Goal: Transaction & Acquisition: Purchase product/service

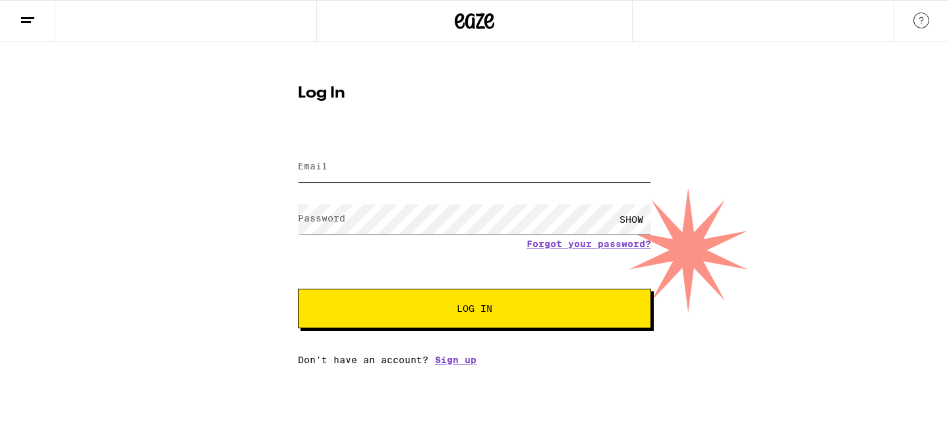
click at [354, 171] on input "Email" at bounding box center [474, 167] width 353 height 30
type input "cprice64@gmail.com"
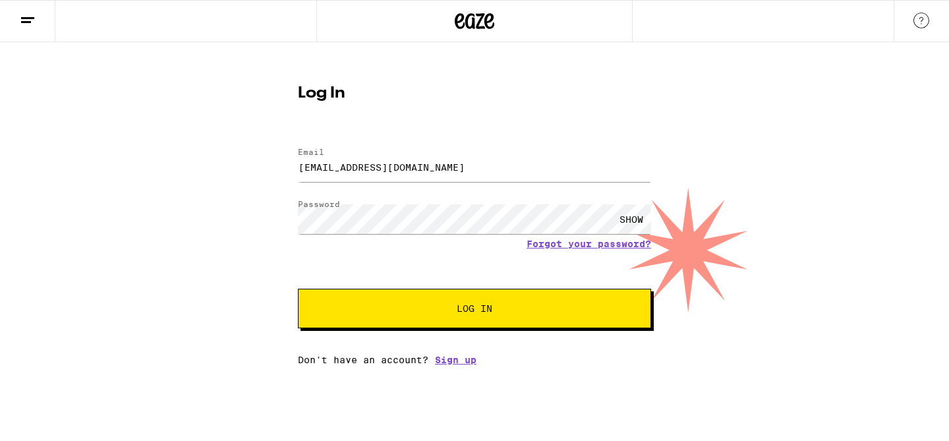
click at [433, 313] on span "Log In" at bounding box center [474, 308] width 246 height 9
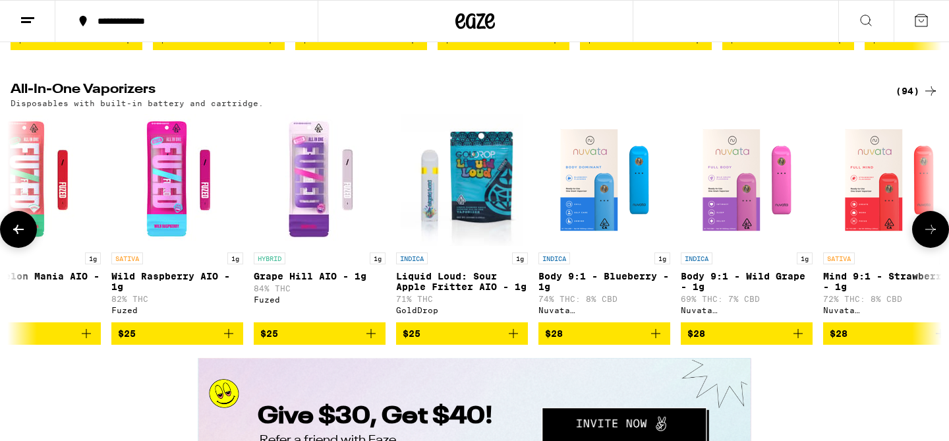
scroll to position [0, 470]
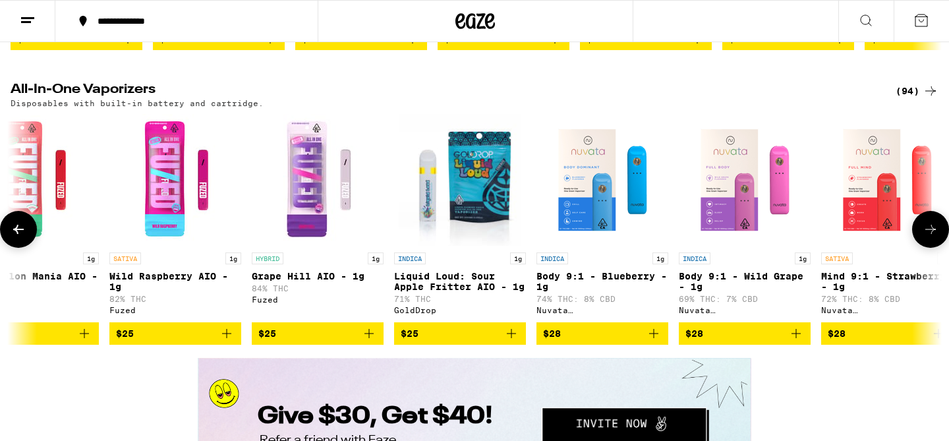
click at [380, 246] on img "Open page for Grape Hill AIO - 1g from Fuzed" at bounding box center [318, 180] width 132 height 132
click at [601, 246] on img "Open page for Body 9:1 - Blueberry - 1g from Nuvata (CA)" at bounding box center [602, 180] width 132 height 132
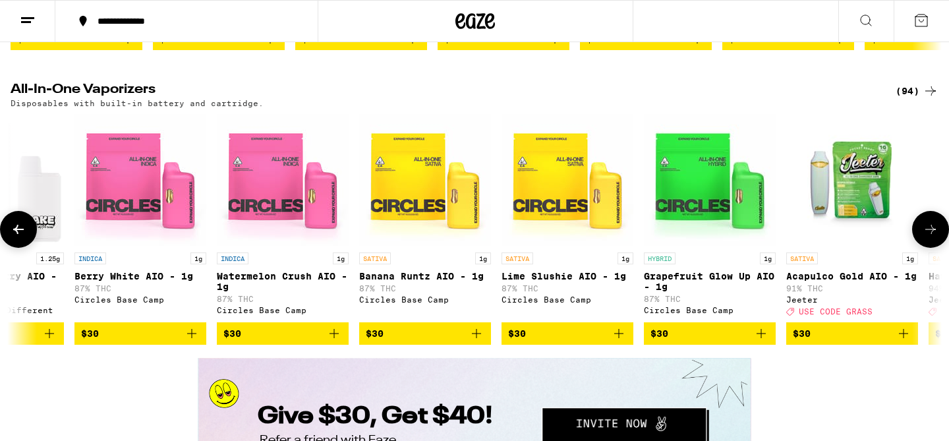
scroll to position [0, 4350]
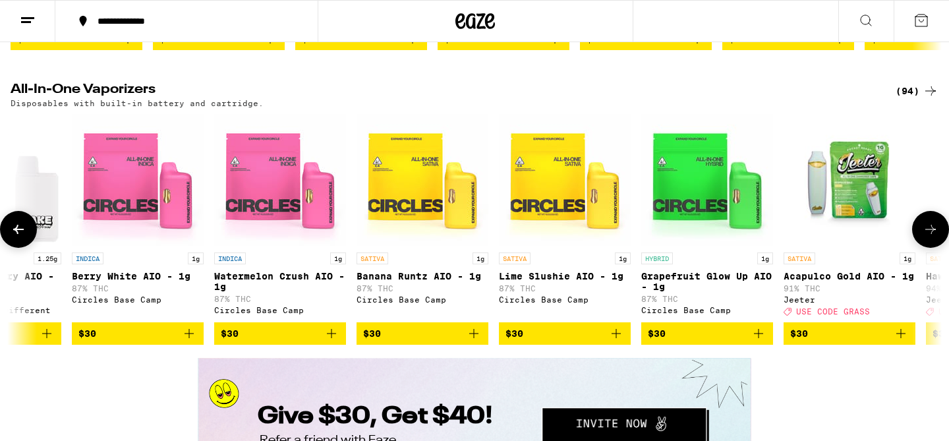
click at [628, 211] on img "Open page for Lime Slushie AIO - 1g from Circles Base Camp" at bounding box center [565, 180] width 132 height 132
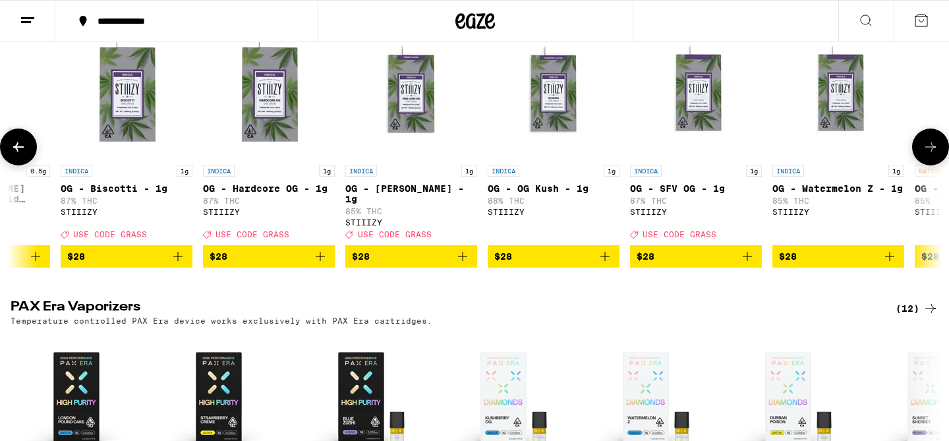
scroll to position [0, 2229]
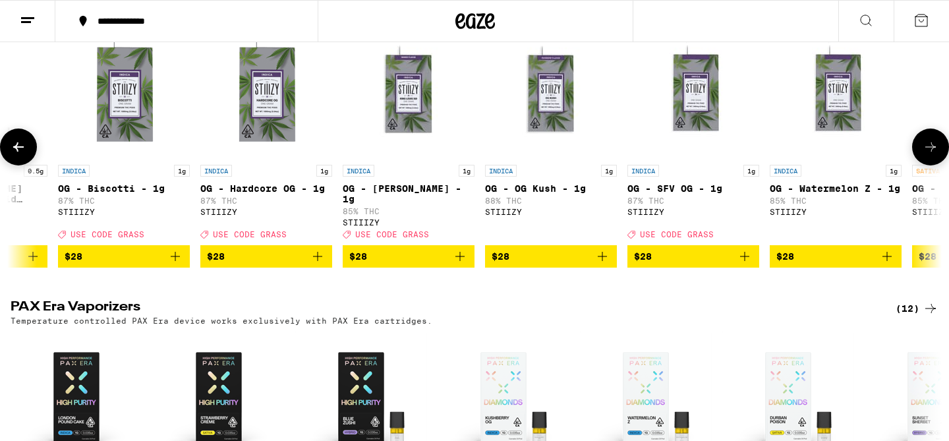
click at [535, 264] on span "$28" at bounding box center [550, 256] width 119 height 16
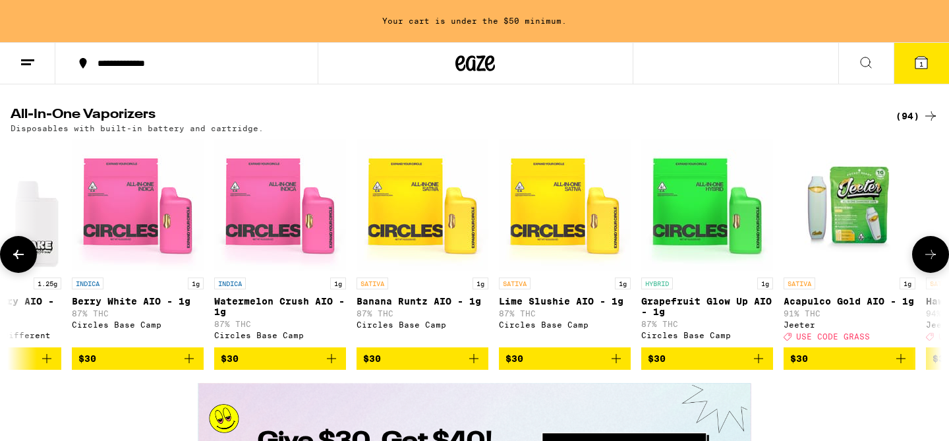
scroll to position [2200, 0]
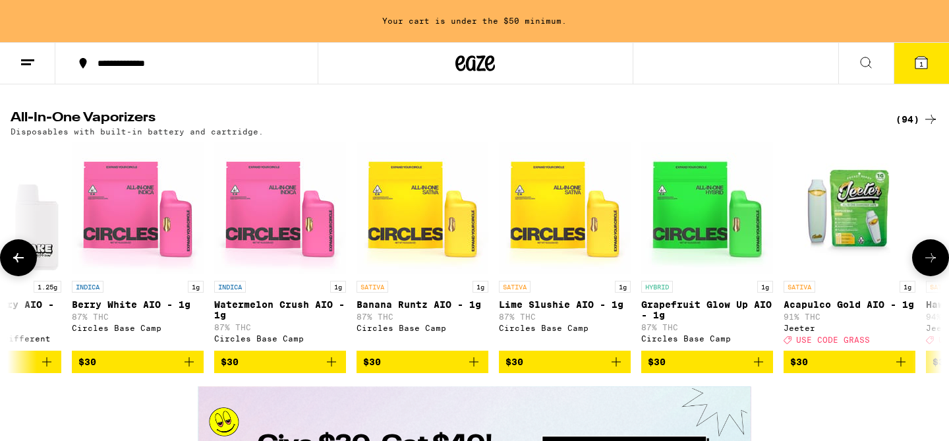
click at [926, 265] on icon at bounding box center [930, 258] width 16 height 16
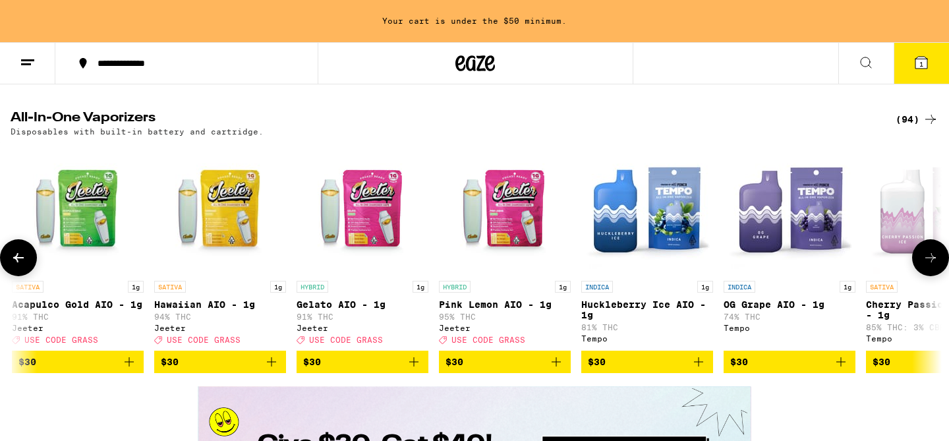
click at [926, 262] on icon at bounding box center [930, 257] width 11 height 9
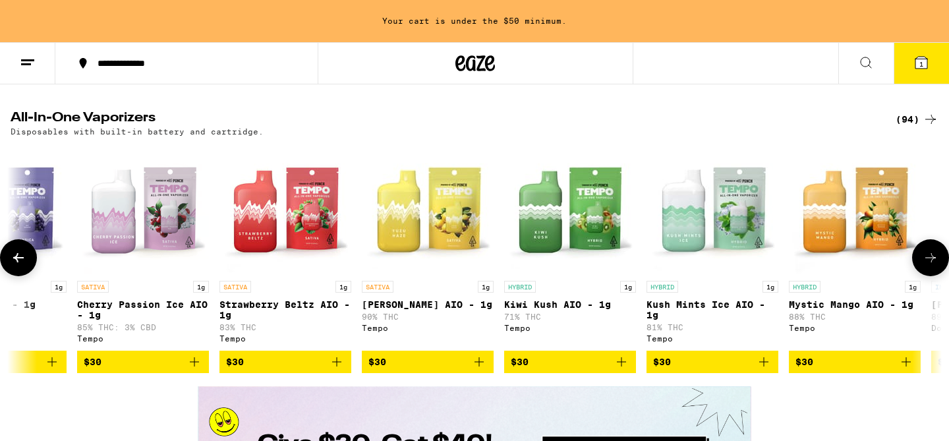
click at [926, 262] on icon at bounding box center [930, 257] width 11 height 9
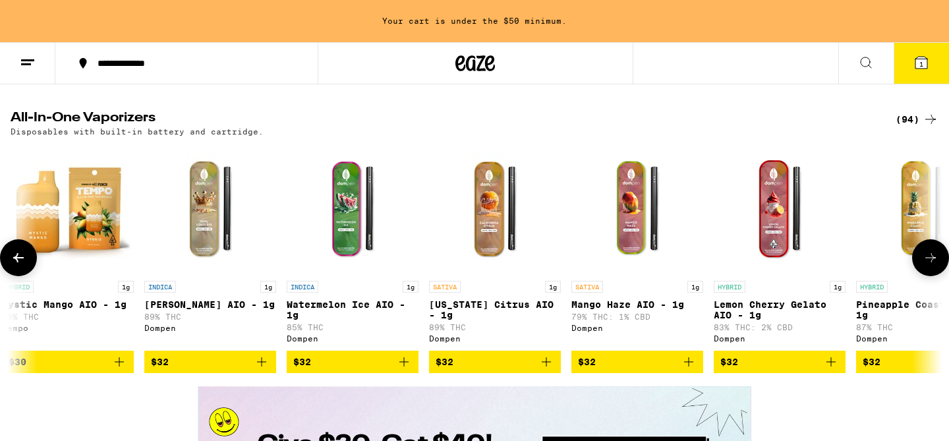
click at [926, 265] on icon at bounding box center [930, 258] width 16 height 16
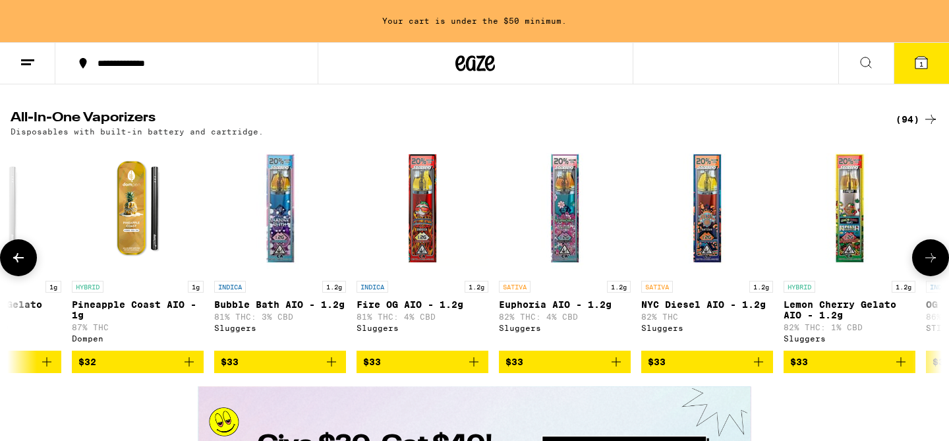
click at [926, 265] on icon at bounding box center [930, 258] width 16 height 16
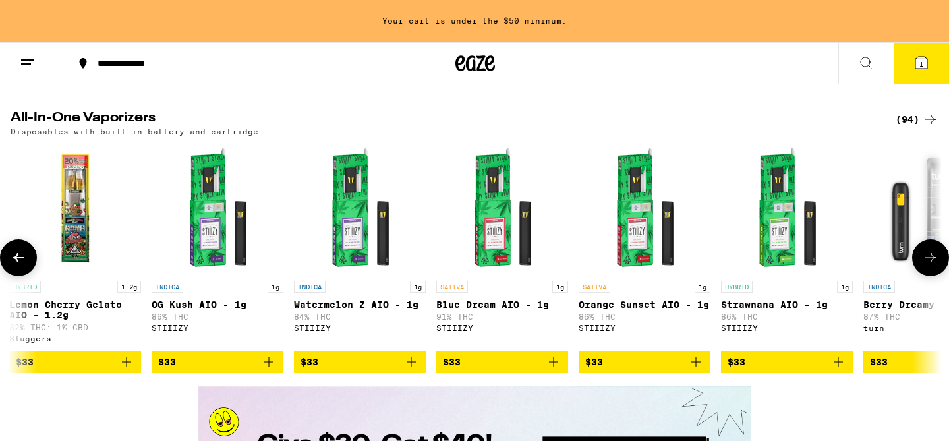
scroll to position [0, 8264]
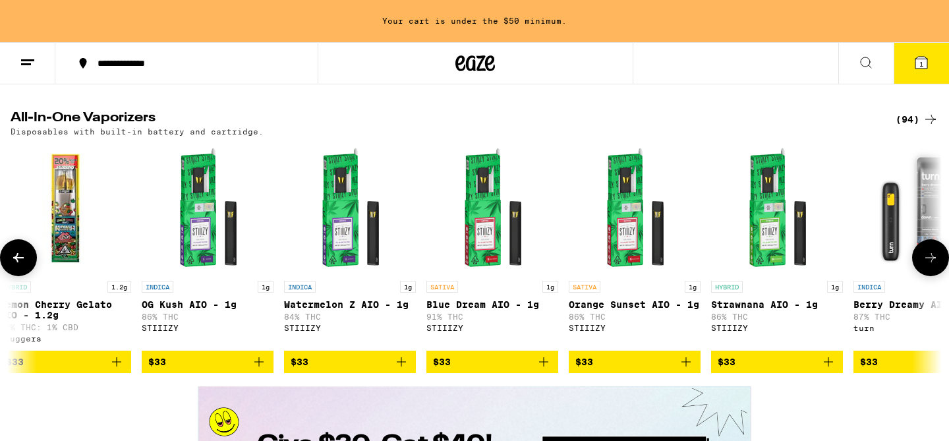
click at [878, 370] on span "$33" at bounding box center [919, 362] width 119 height 16
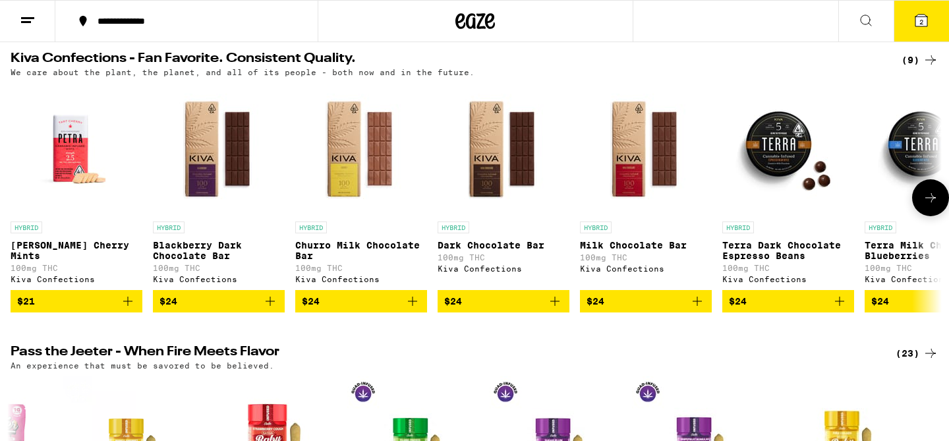
scroll to position [0, 0]
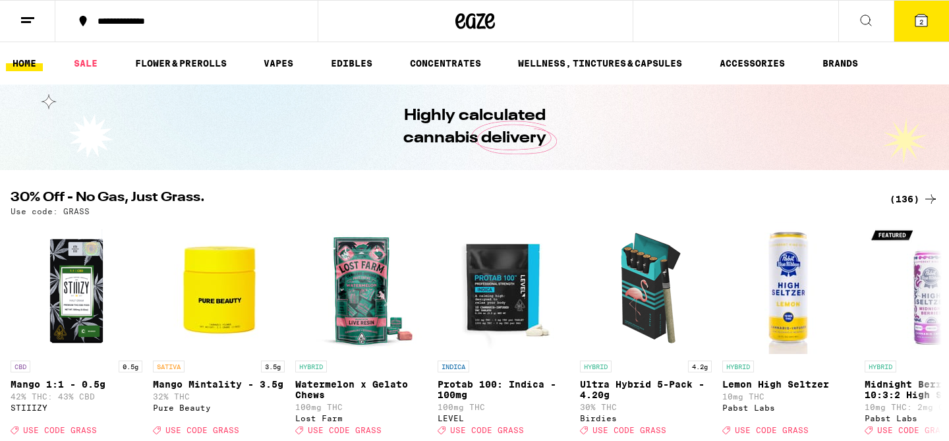
click at [918, 24] on icon at bounding box center [921, 20] width 12 height 12
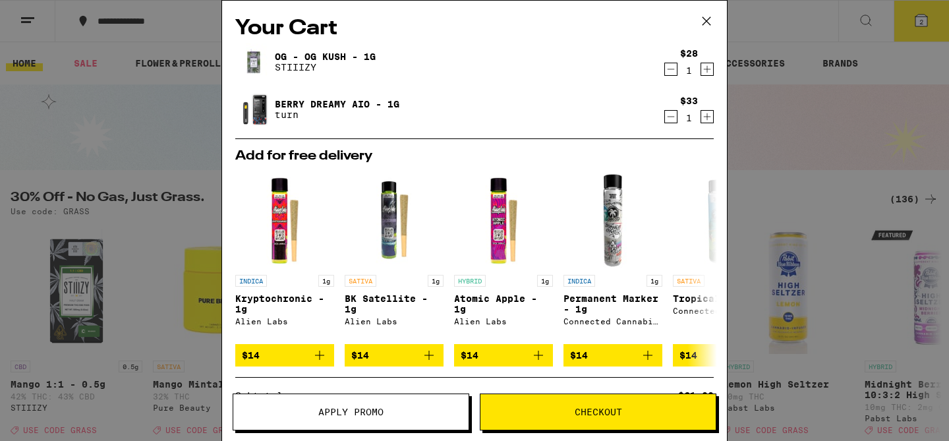
click at [516, 416] on button "Checkout" at bounding box center [598, 411] width 236 height 37
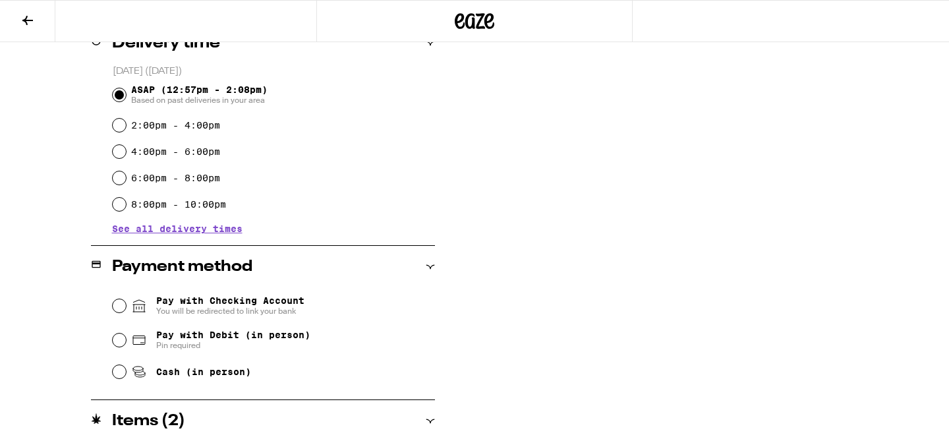
scroll to position [406, 0]
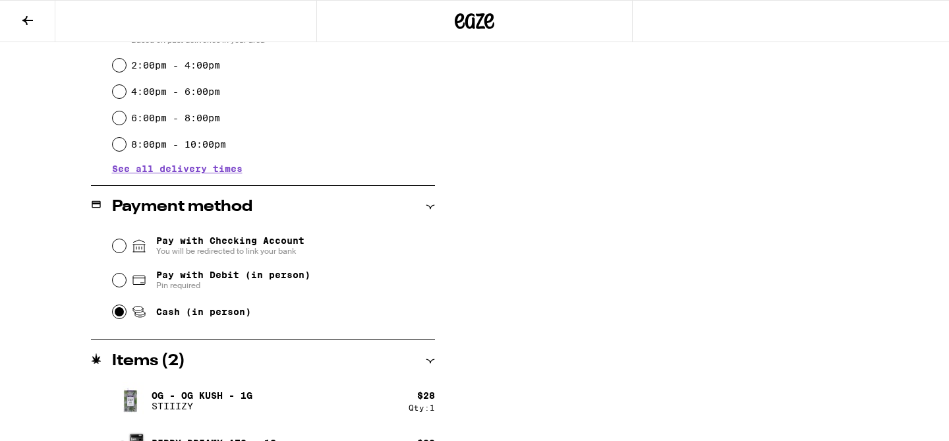
click at [120, 314] on input "Cash (in person)" at bounding box center [119, 311] width 13 height 13
radio input "true"
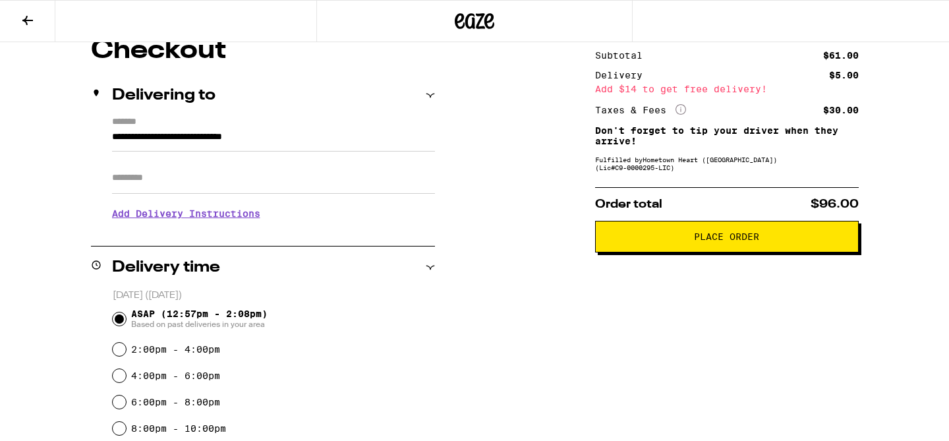
scroll to position [85, 0]
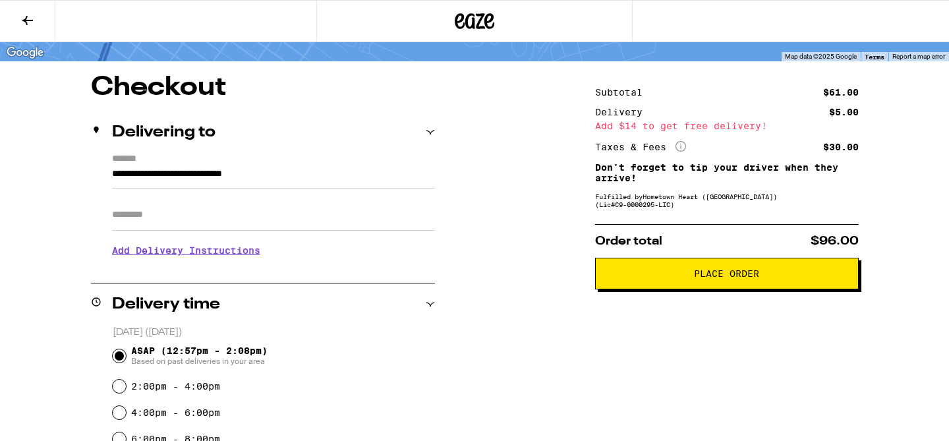
click at [660, 273] on span "Place Order" at bounding box center [726, 273] width 241 height 9
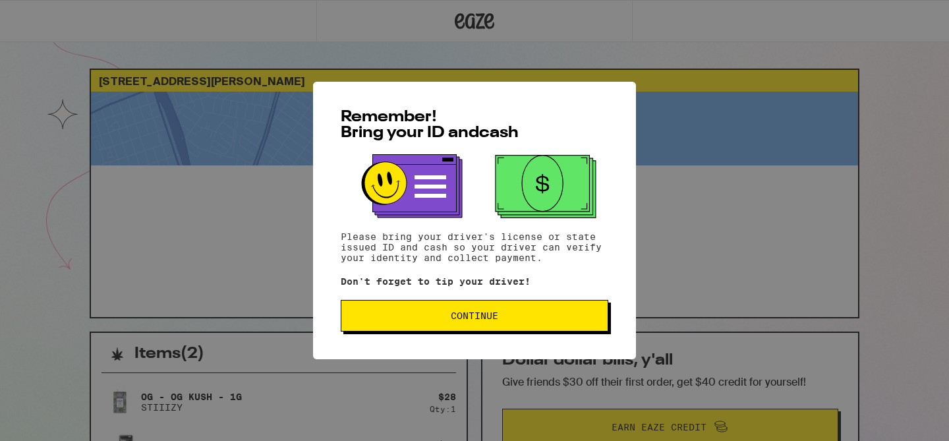
click at [660, 273] on div "Remember! Bring your ID and cash Please bring your driver's license or state is…" at bounding box center [474, 220] width 949 height 441
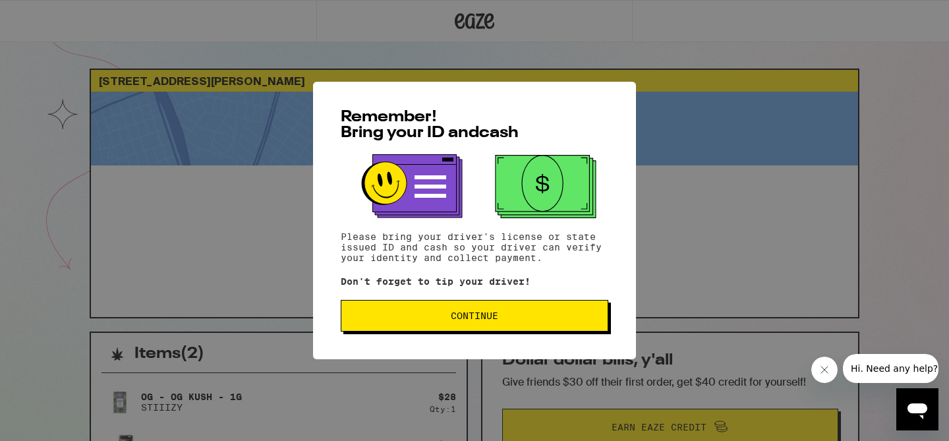
click at [451, 314] on span "Continue" at bounding box center [474, 315] width 47 height 9
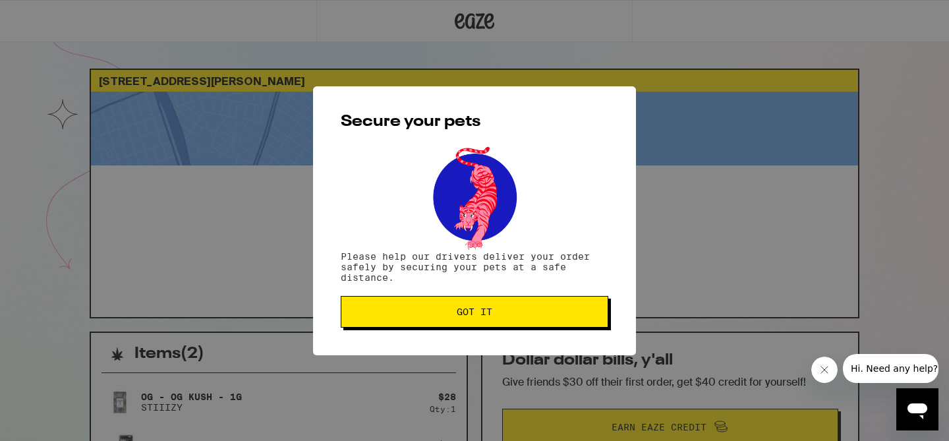
click at [452, 322] on button "Got it" at bounding box center [474, 312] width 267 height 32
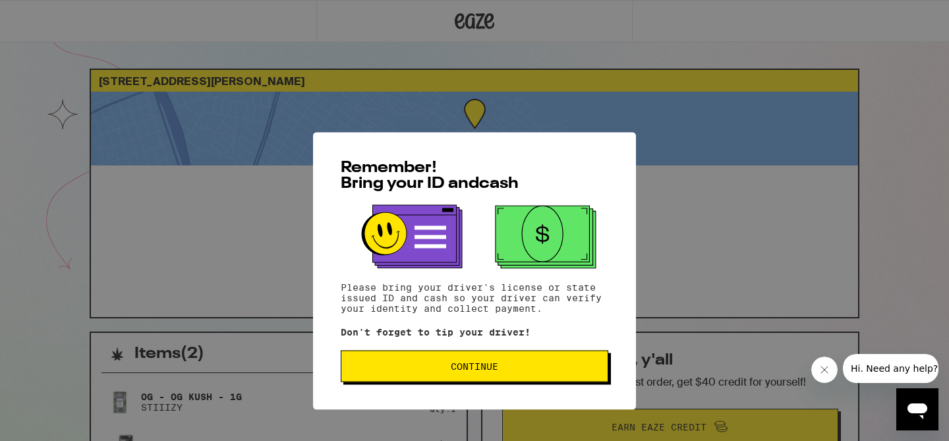
click at [495, 327] on button "Continue" at bounding box center [474, 316] width 267 height 32
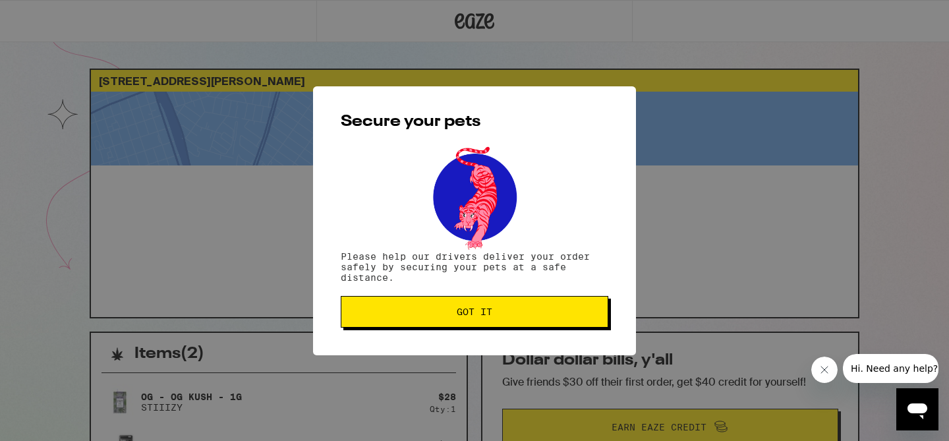
click at [486, 310] on span "Got it" at bounding box center [475, 311] width 36 height 9
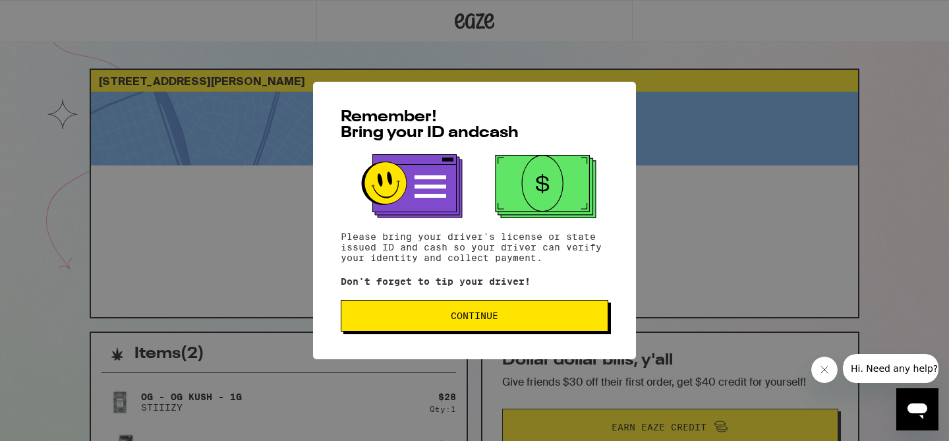
click at [462, 308] on button "Continue" at bounding box center [474, 316] width 267 height 32
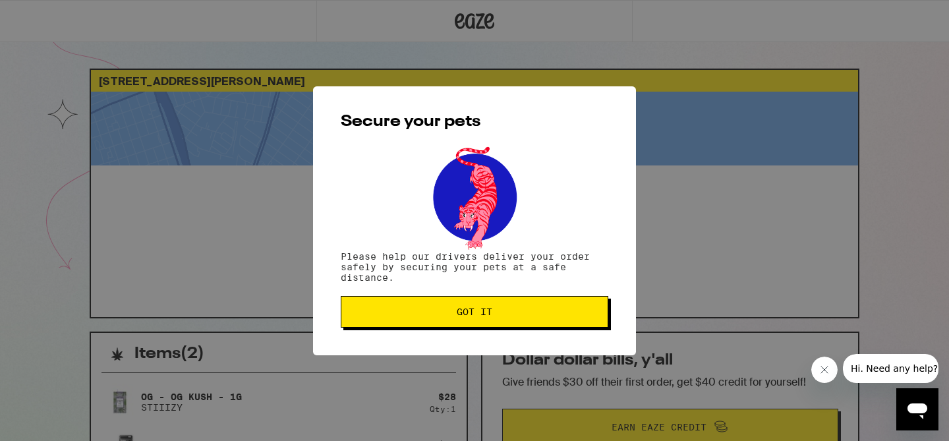
click at [461, 308] on span "Got it" at bounding box center [475, 311] width 36 height 9
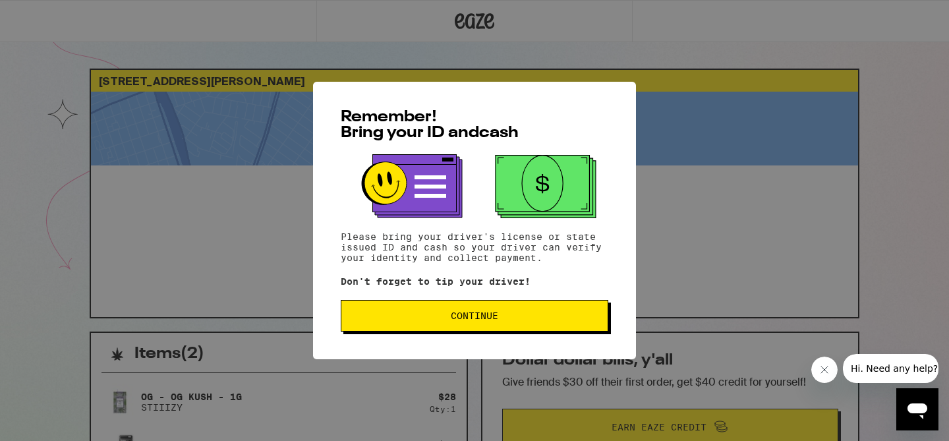
click at [447, 325] on button "Continue" at bounding box center [474, 316] width 267 height 32
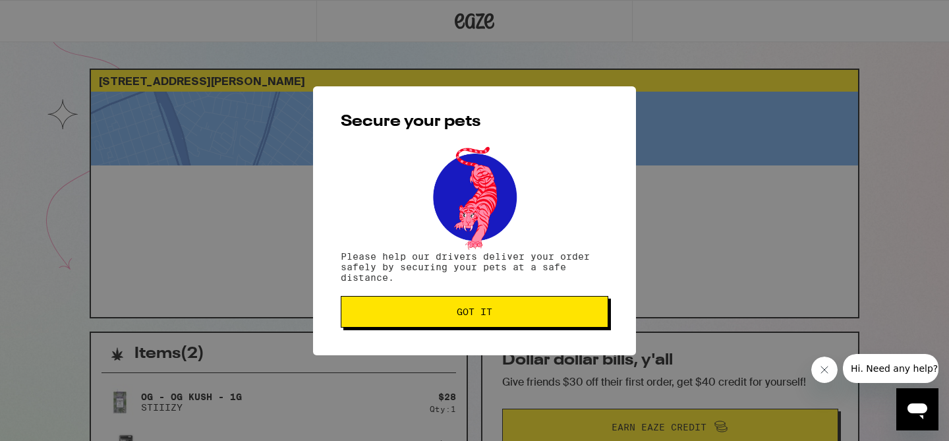
click at [447, 325] on button "Got it" at bounding box center [474, 312] width 267 height 32
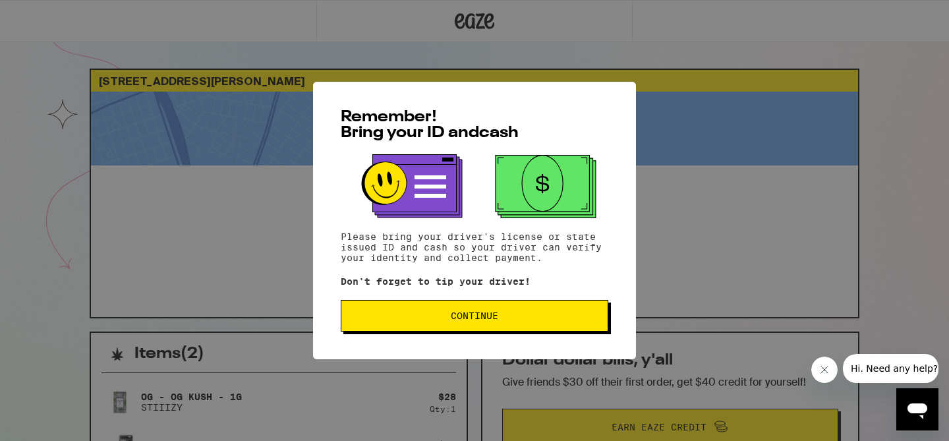
click at [458, 320] on span "Continue" at bounding box center [474, 315] width 47 height 9
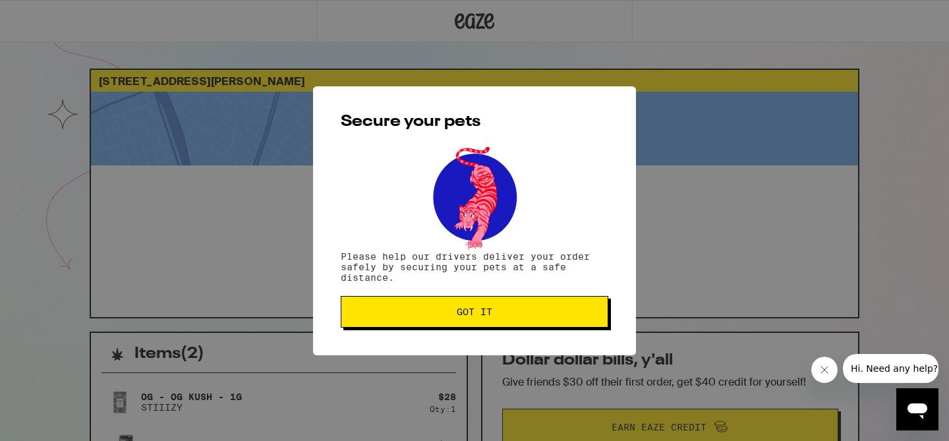
click at [458, 321] on button "Got it" at bounding box center [474, 312] width 267 height 32
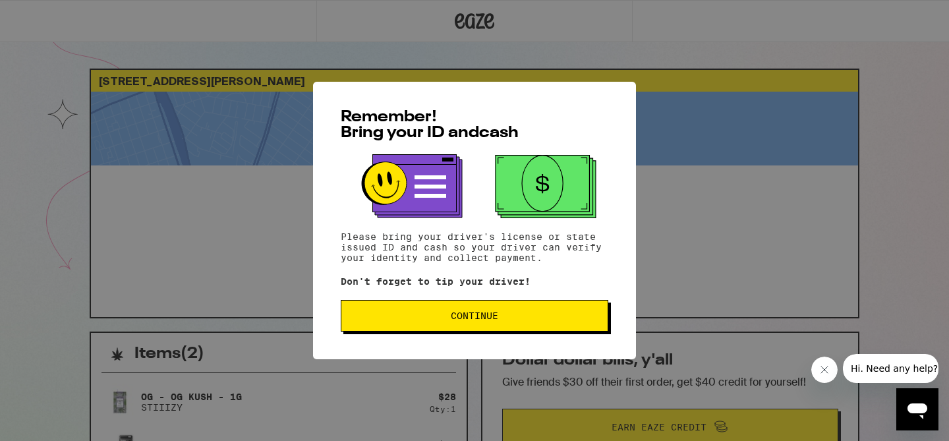
click at [443, 316] on span "Continue" at bounding box center [474, 315] width 245 height 9
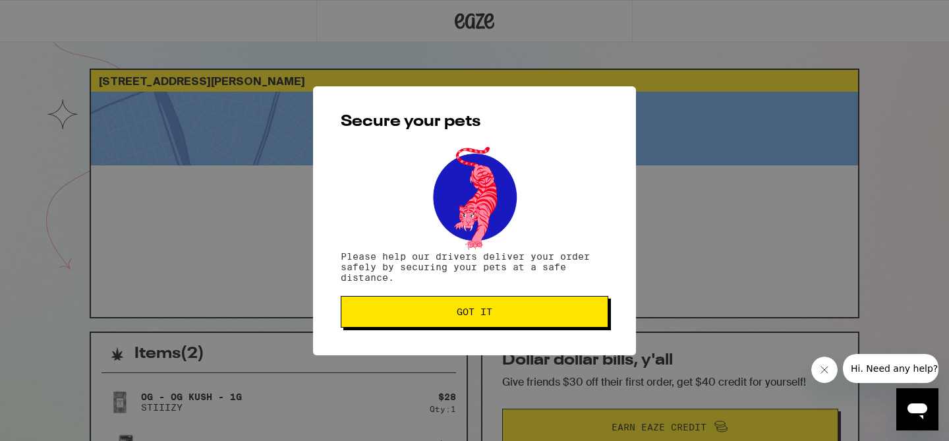
click at [443, 316] on span "Got it" at bounding box center [474, 311] width 245 height 9
